Goal: Task Accomplishment & Management: Use online tool/utility

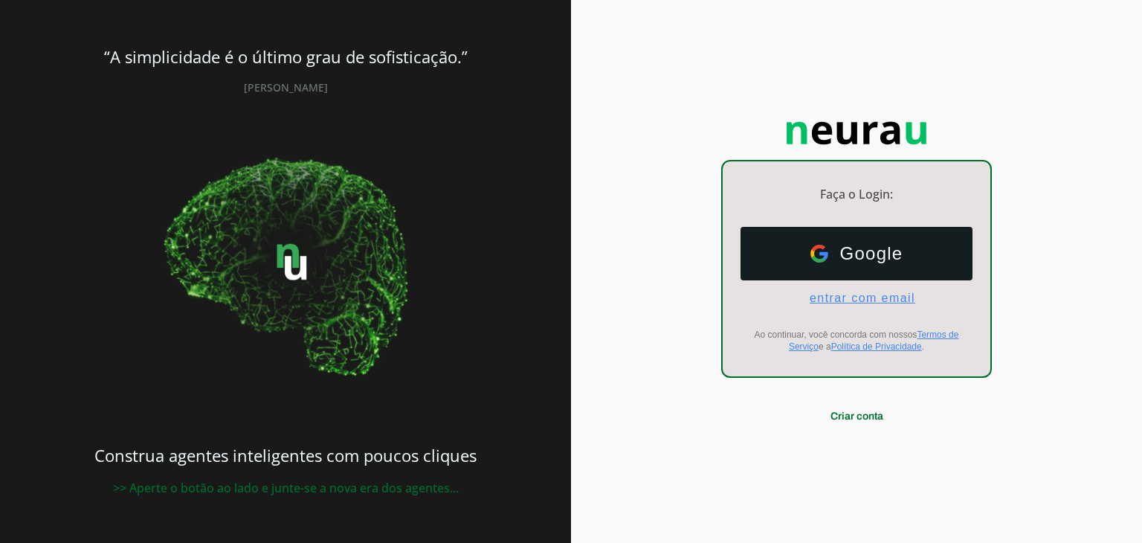
click at [860, 303] on span "entrar com email" at bounding box center [855, 297] width 117 height 13
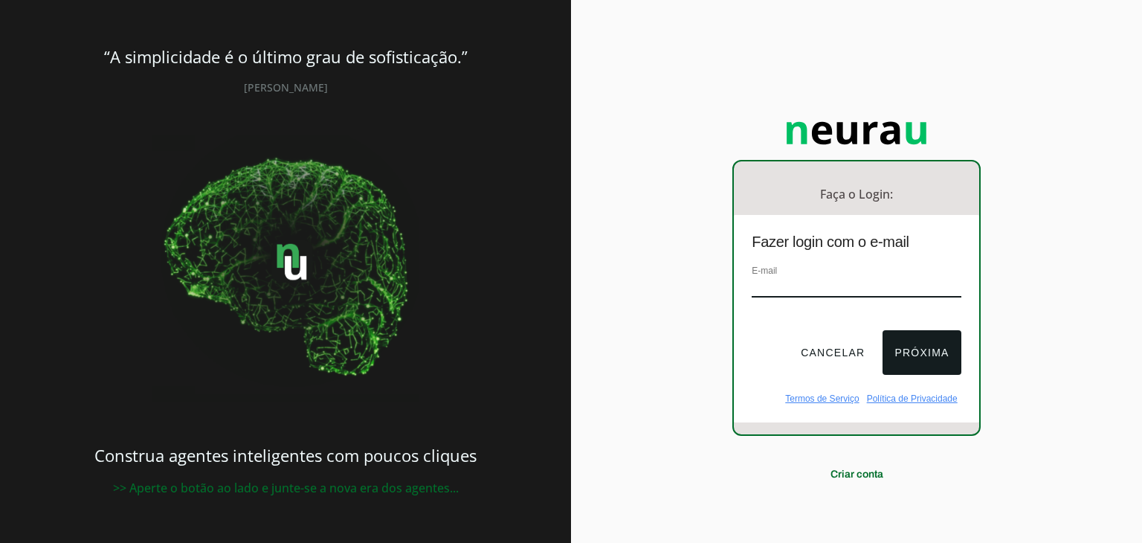
click at [800, 279] on input "email" at bounding box center [855, 287] width 209 height 20
type input "[EMAIL_ADDRESS][DOMAIN_NAME]"
click at [922, 354] on button "Próxima" at bounding box center [921, 352] width 78 height 45
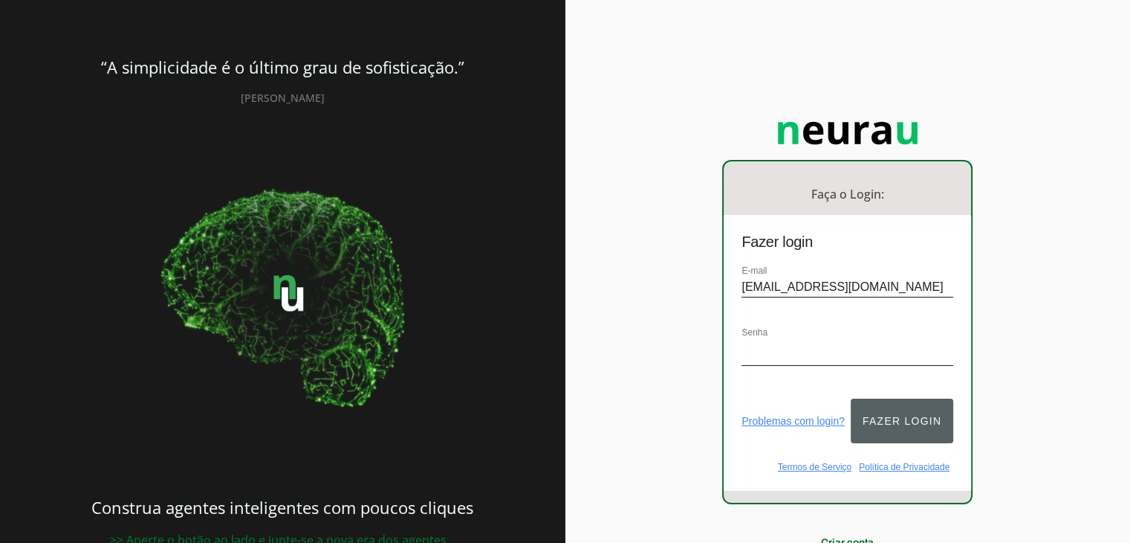
click at [909, 415] on button "Fazer login" at bounding box center [902, 420] width 103 height 45
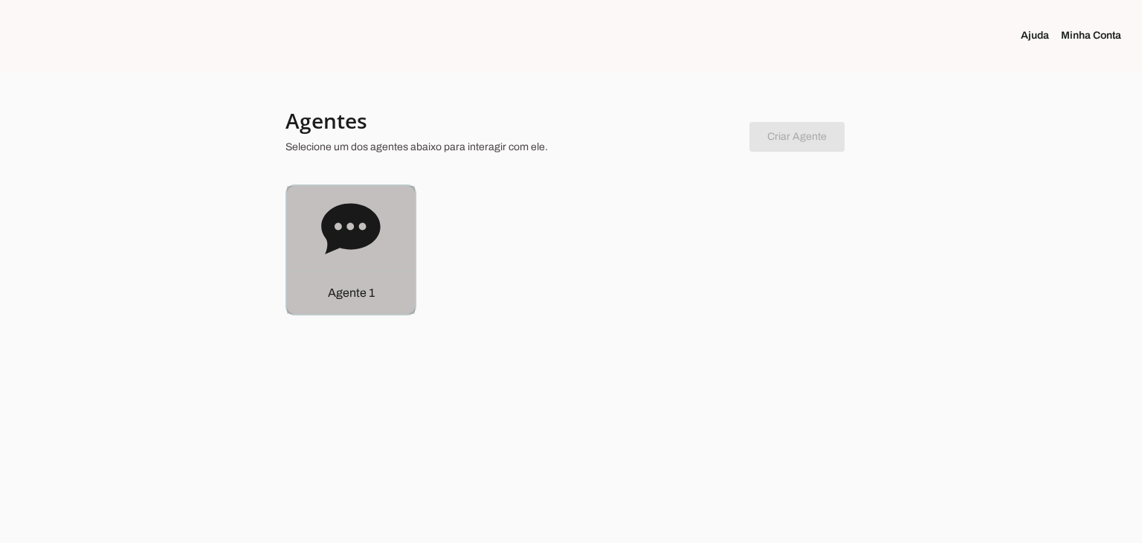
drag, startPoint x: 365, startPoint y: 239, endPoint x: 408, endPoint y: 242, distance: 43.2
click at [365, 239] on icon at bounding box center [350, 228] width 59 height 51
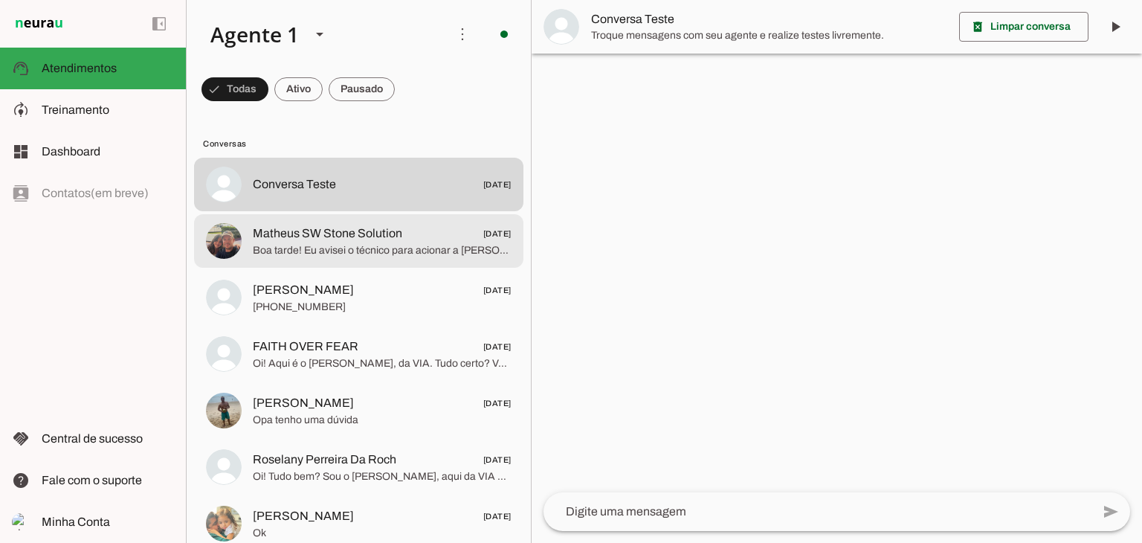
click at [339, 256] on span "Boa tarde! Eu avisei o técnico para acionar a [PERSON_NAME] diretamente, ok. Só…" at bounding box center [382, 250] width 259 height 15
